Goal: Task Accomplishment & Management: Manage account settings

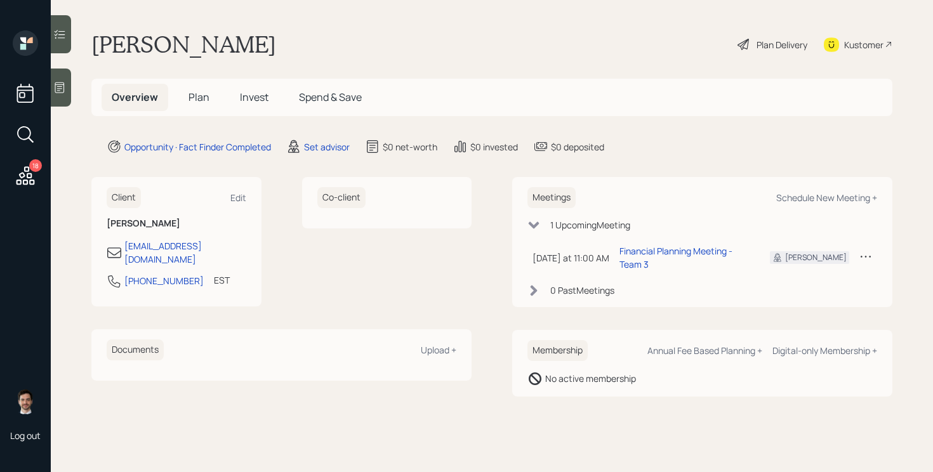
click at [315, 139] on div "Set advisor" at bounding box center [317, 146] width 63 height 15
click at [346, 149] on div "Set advisor" at bounding box center [327, 146] width 46 height 13
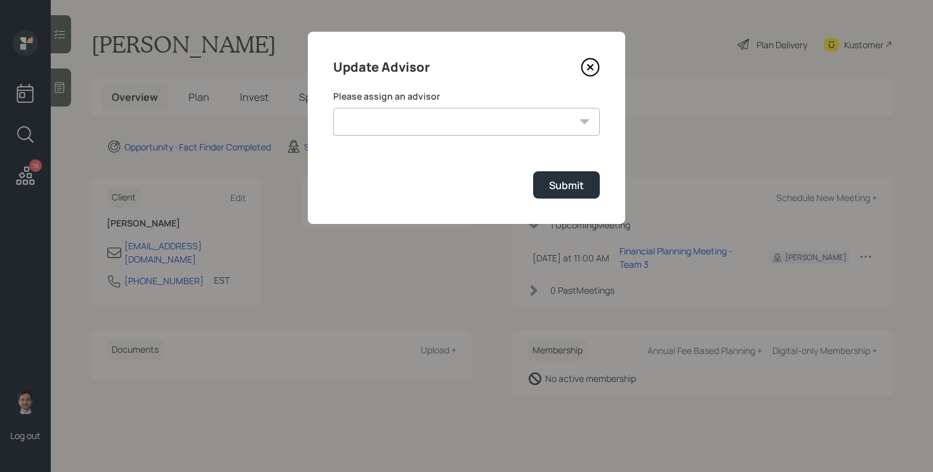
click at [402, 120] on select "[PERSON_NAME] [PERSON_NAME] End [PERSON_NAME] [PERSON_NAME] [PERSON_NAME] [PERS…" at bounding box center [466, 122] width 267 height 28
select select "ef6b64e1-8f62-4a74-b865-a7df4b35b836"
click at [333, 108] on select "[PERSON_NAME] [PERSON_NAME] End [PERSON_NAME] [PERSON_NAME] [PERSON_NAME] [PERS…" at bounding box center [466, 122] width 267 height 28
click at [558, 181] on div "Submit" at bounding box center [566, 185] width 35 height 14
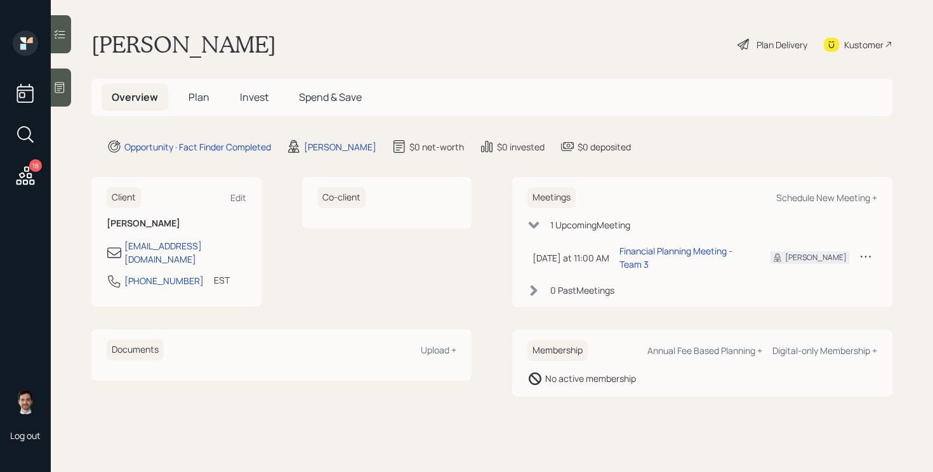
click at [201, 93] on span "Plan" at bounding box center [198, 97] width 21 height 14
